Goal: Contribute content: Add original content to the website for others to see

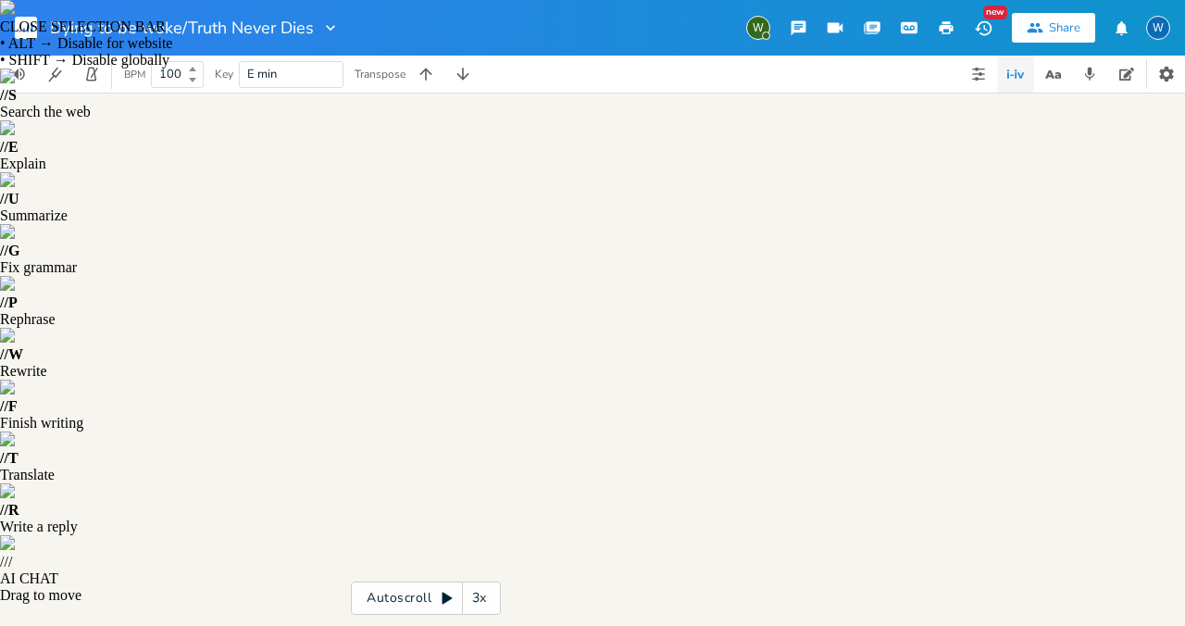
drag, startPoint x: 80, startPoint y: 143, endPoint x: 317, endPoint y: 387, distance: 339.7
type textarea "Verse 1 She strides through shadows, fierce and true, A new 007, breaking throu…"
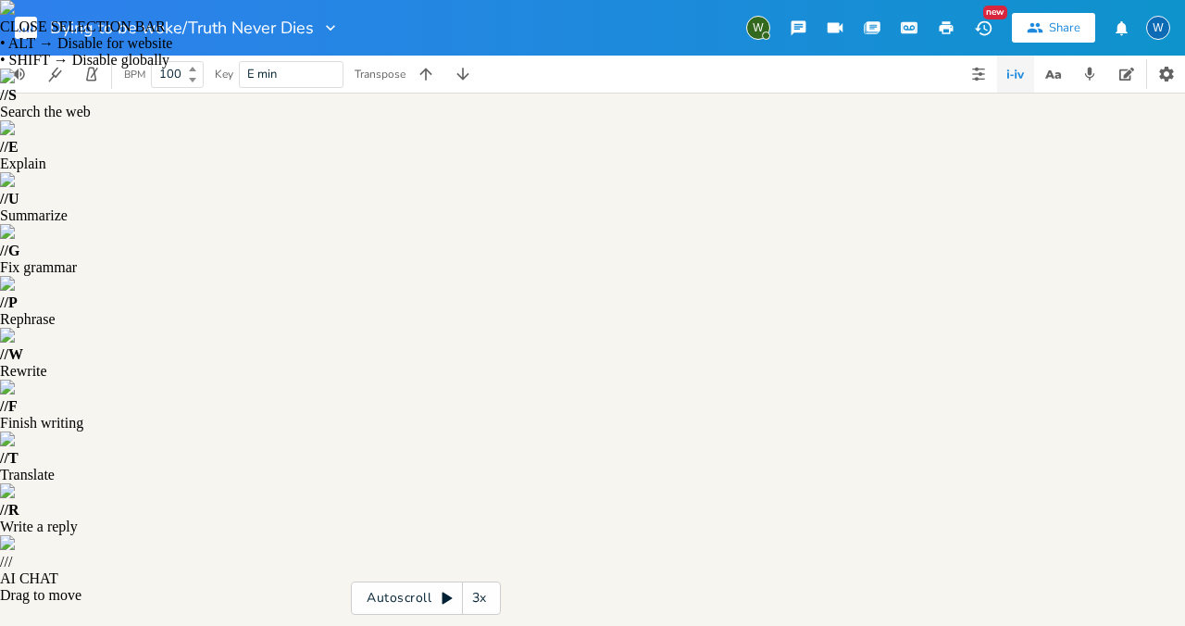
type textarea "Verse 1 She strides through shadows, fierce and true, A new 007, breaking throu…"
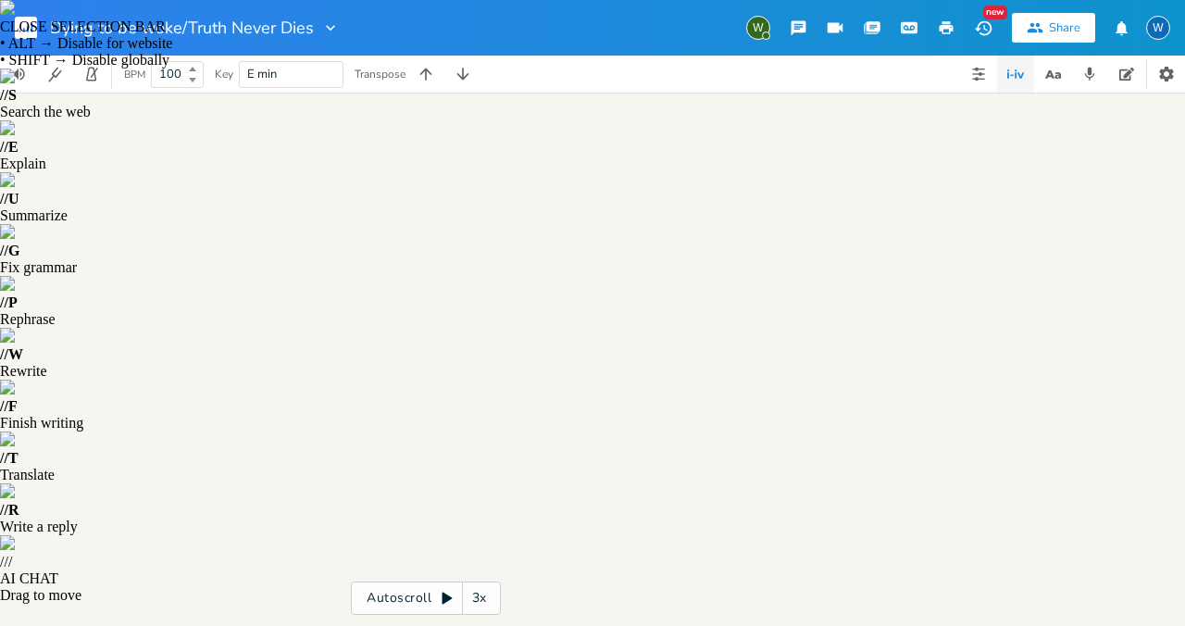
type textarea "Verse 1 She strides through shadows, fierce and true, A new 007, breaking throu…"
drag, startPoint x: 79, startPoint y: 145, endPoint x: 666, endPoint y: 625, distance: 757.8
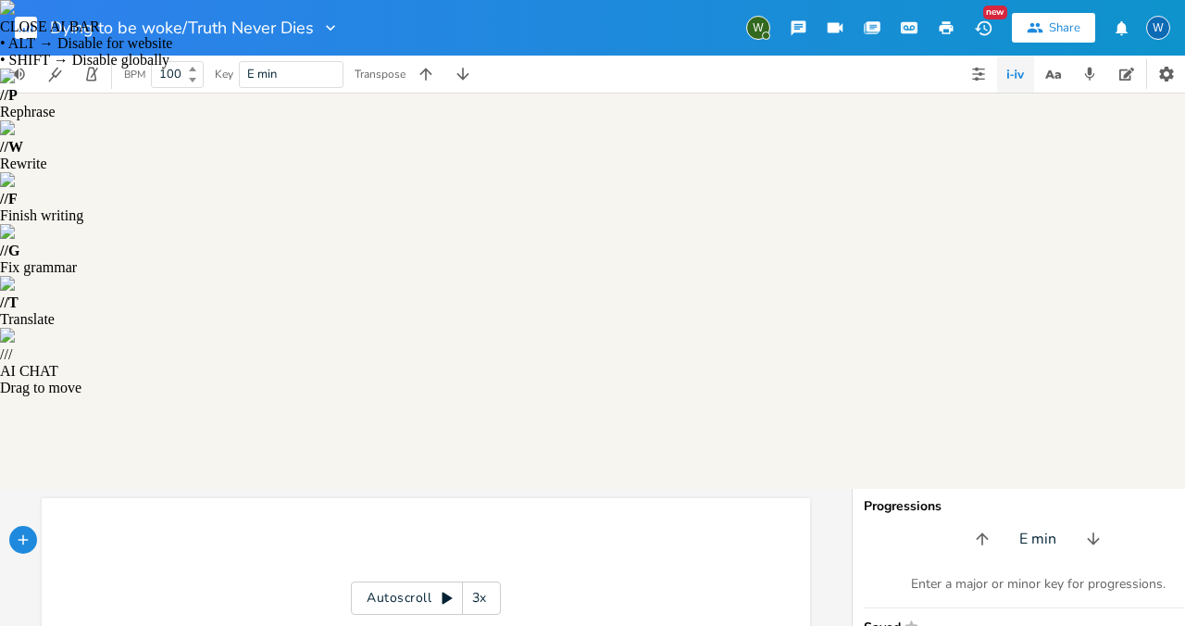
type textarea "​"
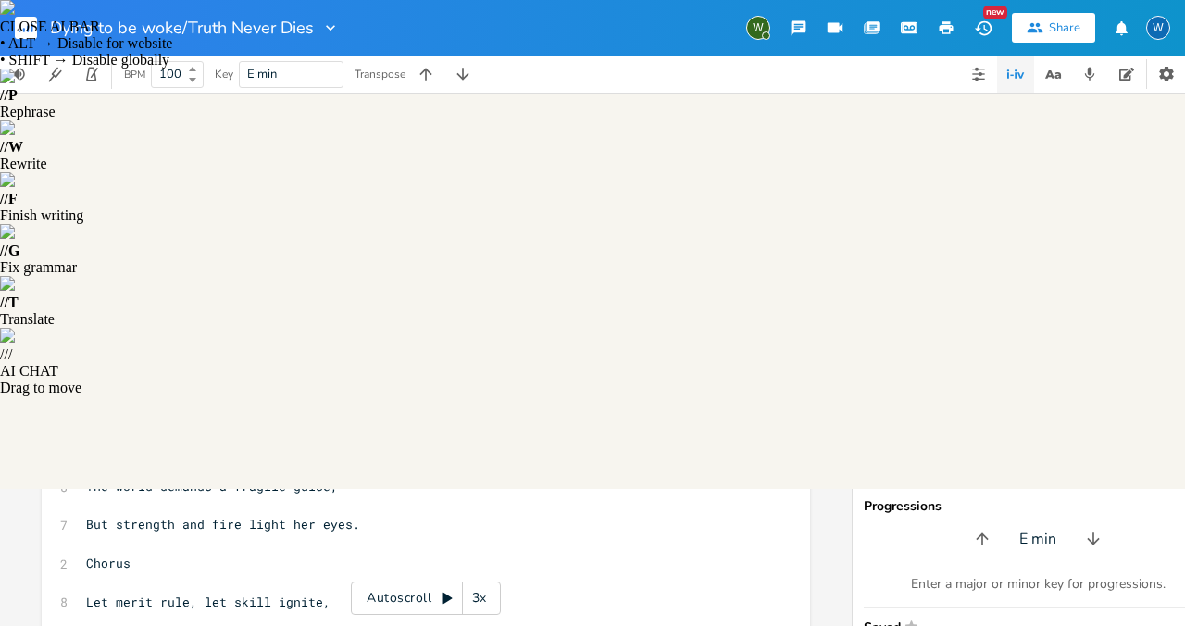
scroll to position [169, 0]
